Goal: Task Accomplishment & Management: Complete application form

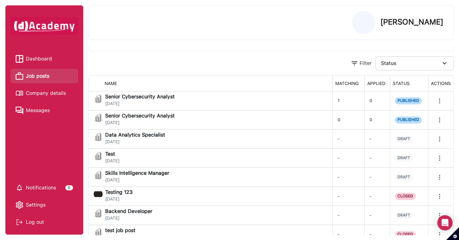
scroll to position [50, 0]
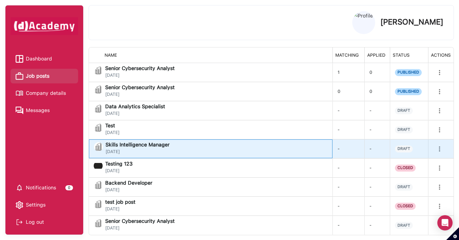
click at [226, 144] on div "Skills Intelligence Manager [DATE]" at bounding box center [210, 148] width 233 height 13
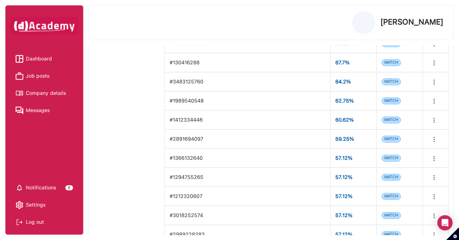
scroll to position [185, 0]
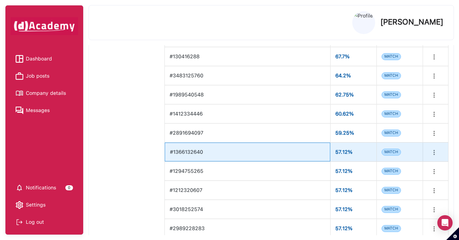
click at [207, 153] on div "#1366132640" at bounding box center [247, 152] width 155 height 13
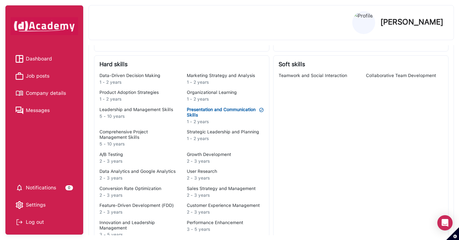
scroll to position [246, 0]
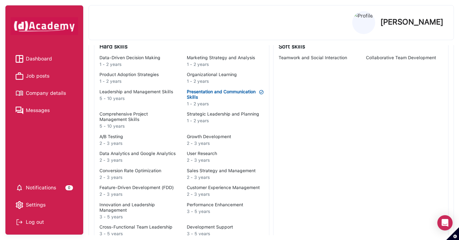
click at [242, 135] on div "Growth Development" at bounding box center [225, 136] width 77 height 5
copy span "Growth Development"
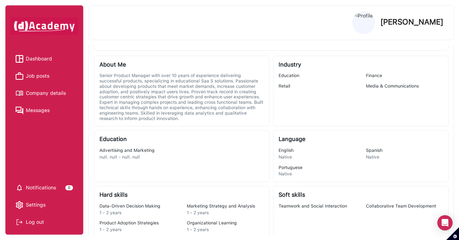
scroll to position [213, 0]
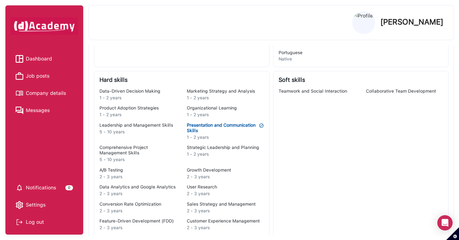
click at [238, 131] on span "Presentation and Communication Skills" at bounding box center [221, 128] width 69 height 11
copy span "Presentation and Communication Skills"
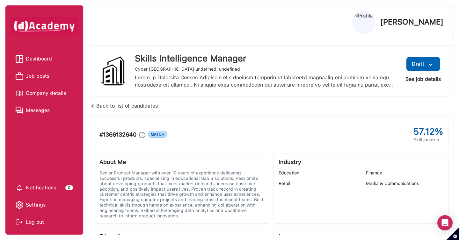
click at [425, 79] on button "See job details" at bounding box center [423, 79] width 46 height 11
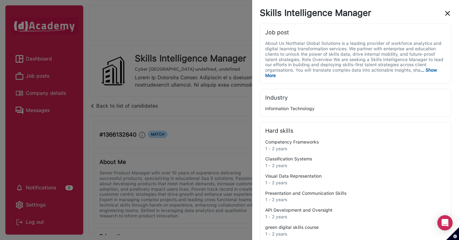
click at [445, 15] on img "close" at bounding box center [448, 14] width 8 height 8
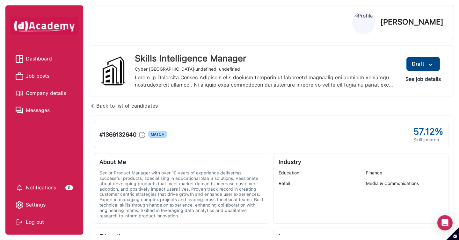
click at [433, 67] on img at bounding box center [431, 65] width 8 height 8
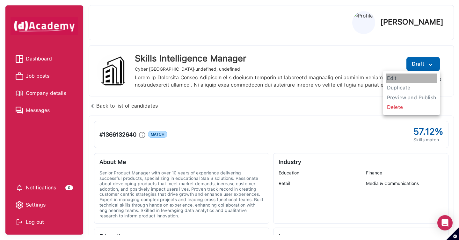
click at [390, 78] on span "Edit" at bounding box center [412, 79] width 52 height 10
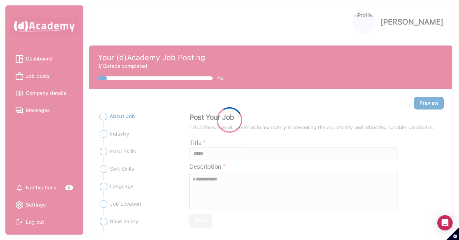
type input "**********"
type textarea "**********"
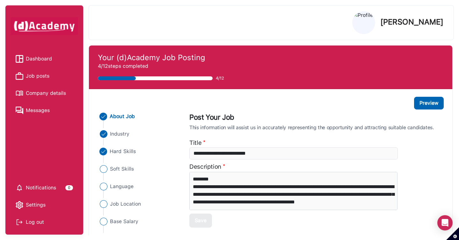
click at [124, 151] on span "Hard Skills" at bounding box center [123, 152] width 26 height 8
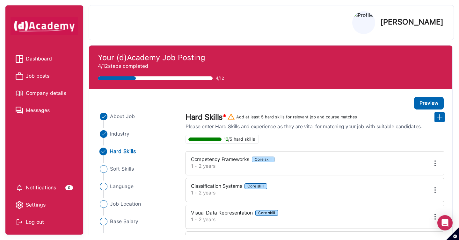
scroll to position [100, 0]
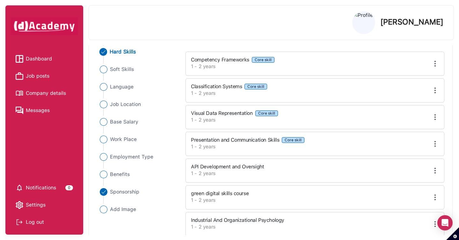
click at [435, 144] on img at bounding box center [435, 144] width 8 height 8
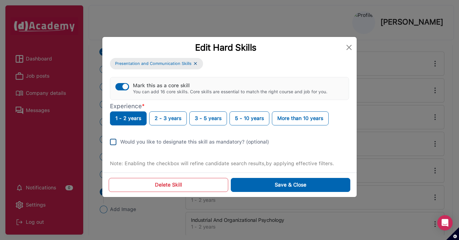
click at [119, 140] on div "Would you like to designate this skill as mandatory? (optional)" at bounding box center [229, 142] width 239 height 8
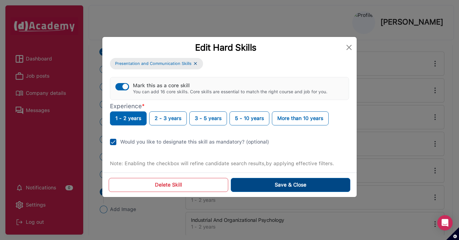
click at [270, 186] on button "Save & Close" at bounding box center [291, 185] width 120 height 14
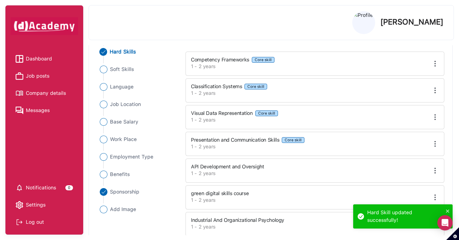
scroll to position [0, 0]
